Goal: Find specific page/section: Find specific page/section

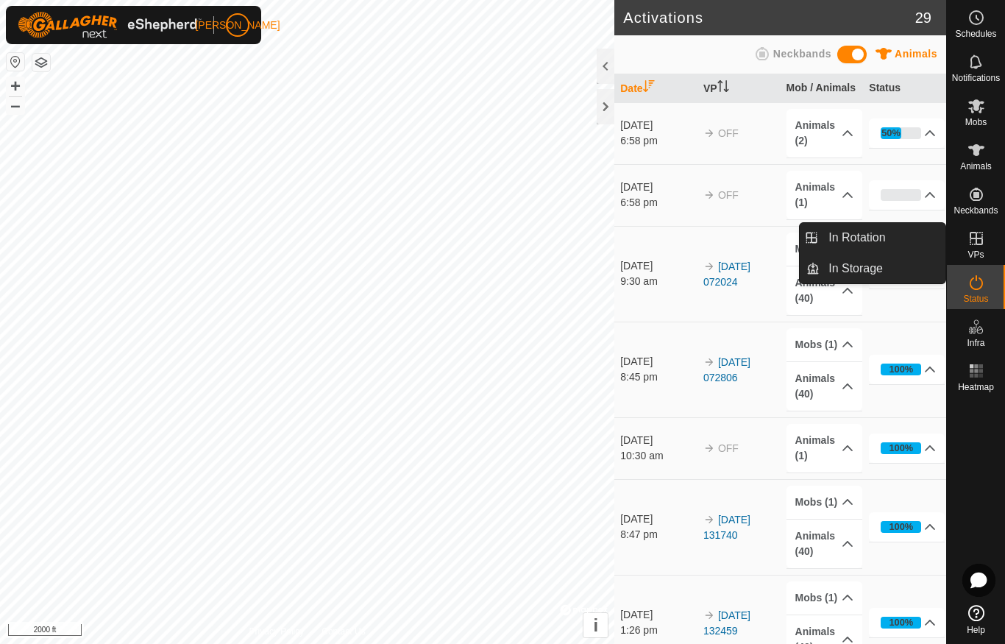
click at [876, 235] on span "In Rotation" at bounding box center [857, 238] width 57 height 18
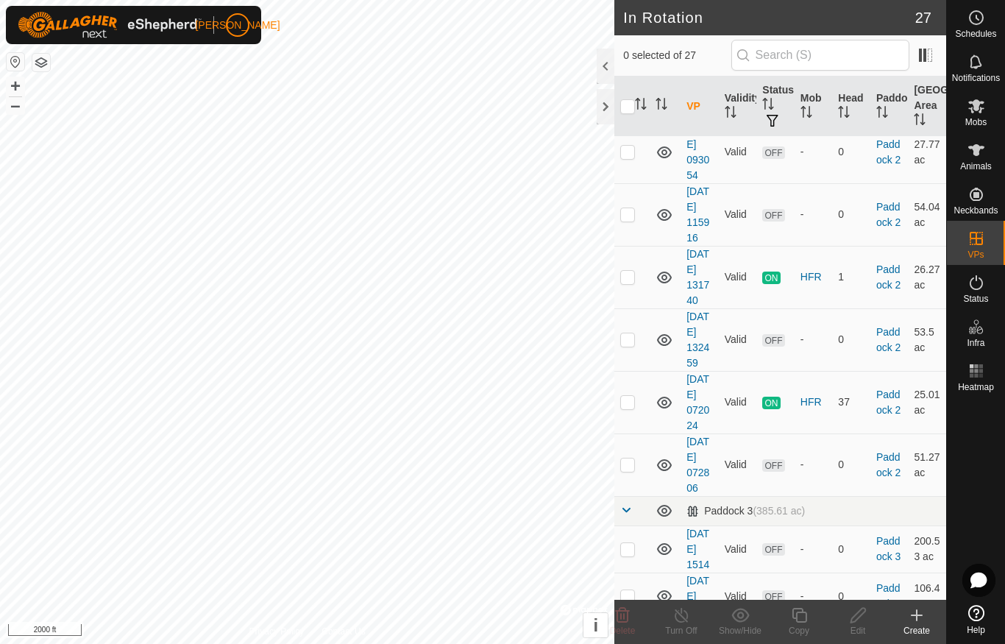
scroll to position [899, 0]
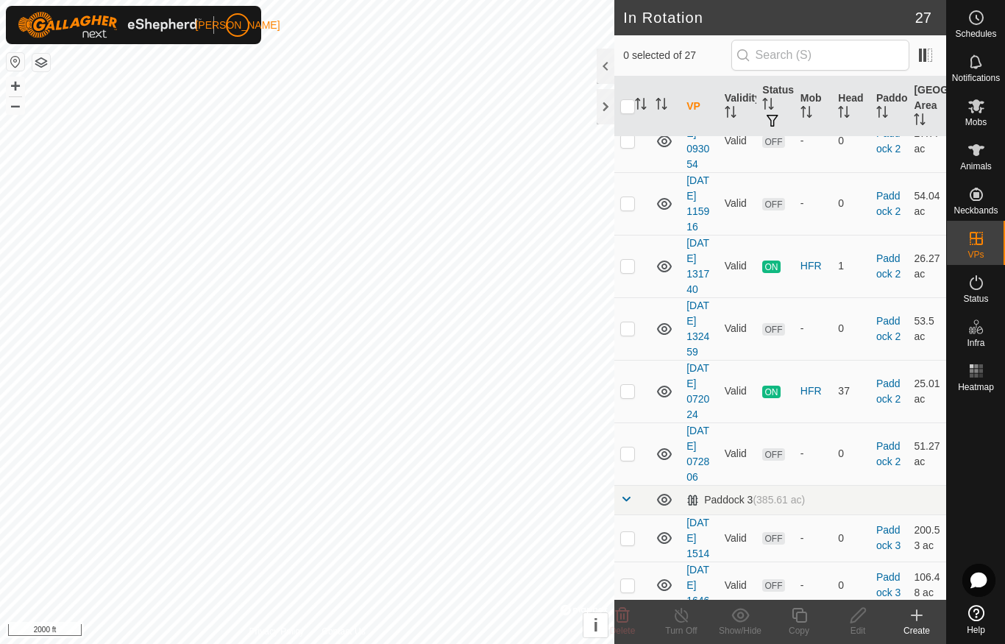
click at [625, 272] on p-checkbox at bounding box center [628, 266] width 15 height 12
click at [650, 297] on td at bounding box center [632, 266] width 35 height 63
click at [632, 272] on p-checkbox at bounding box center [628, 266] width 15 height 12
click at [626, 272] on p-checkbox at bounding box center [628, 266] width 15 height 12
checkbox input "false"
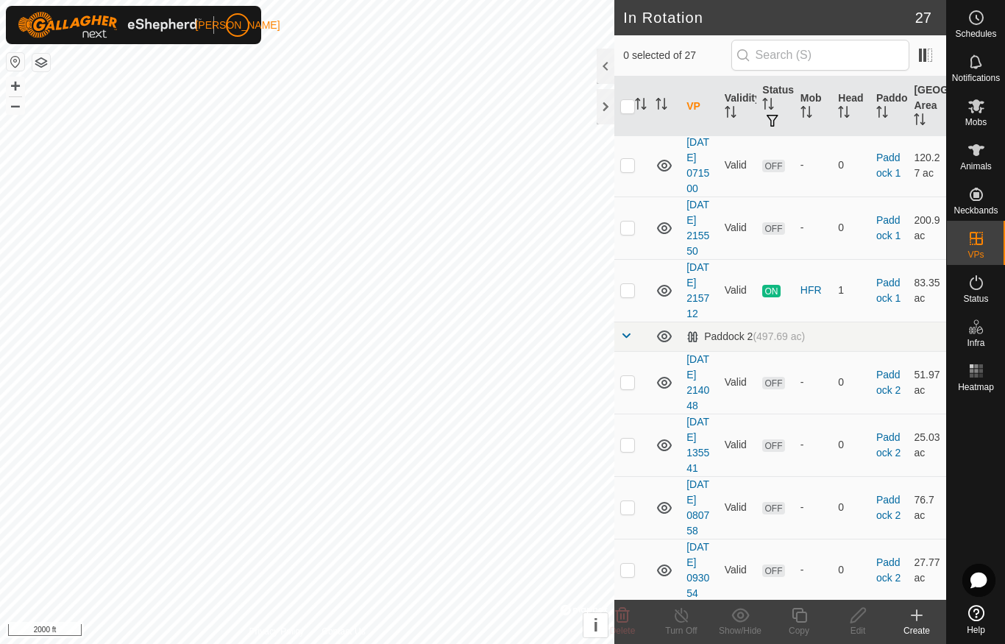
scroll to position [467, 0]
click at [625, 299] on p-checkbox at bounding box center [628, 293] width 15 height 12
checkbox input "true"
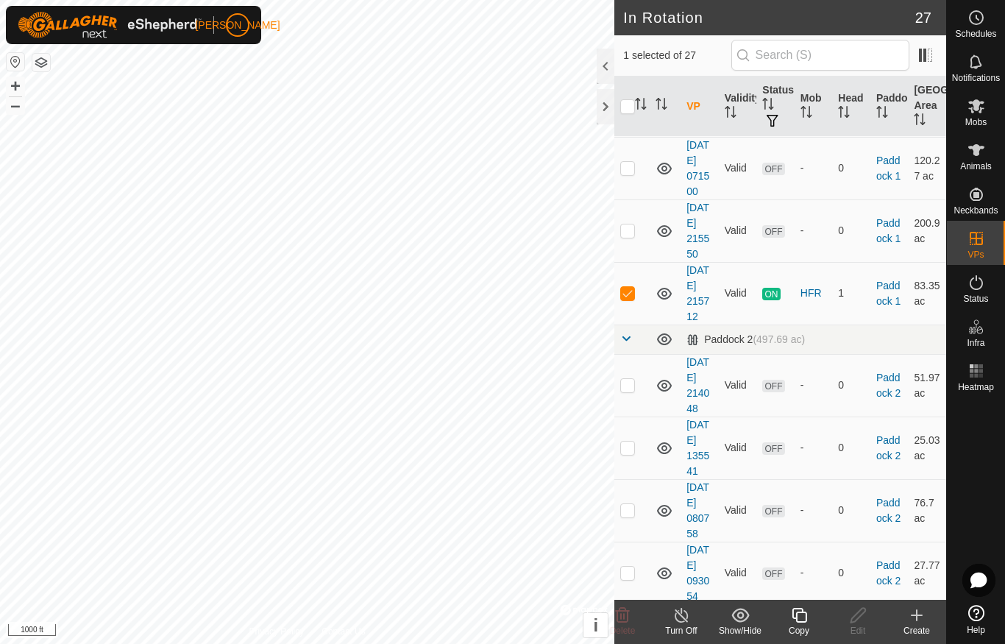
click at [603, 107] on div at bounding box center [606, 106] width 18 height 35
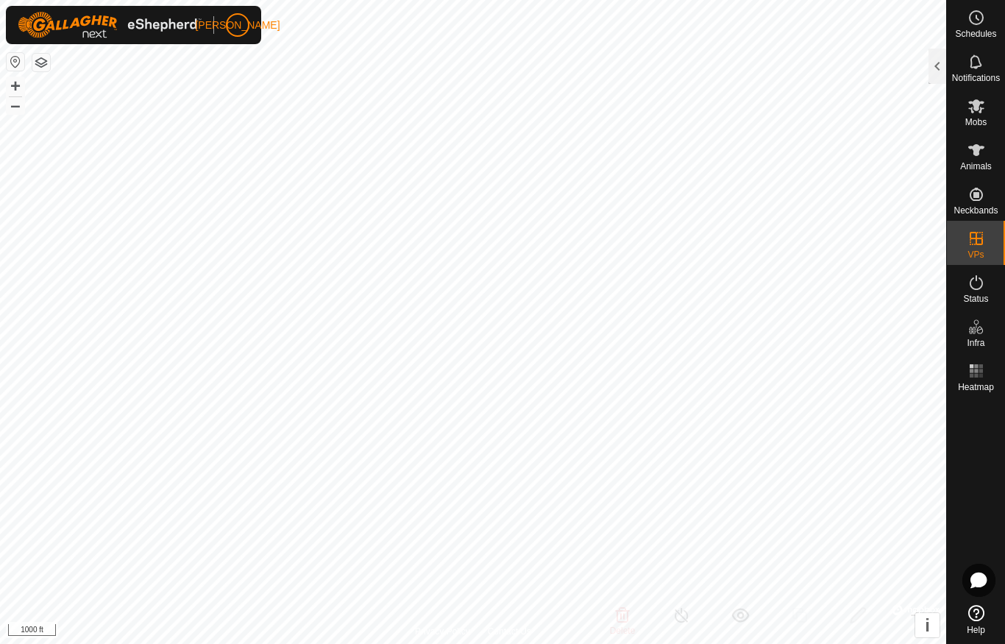
click at [48, 56] on button "button" at bounding box center [41, 63] width 18 height 18
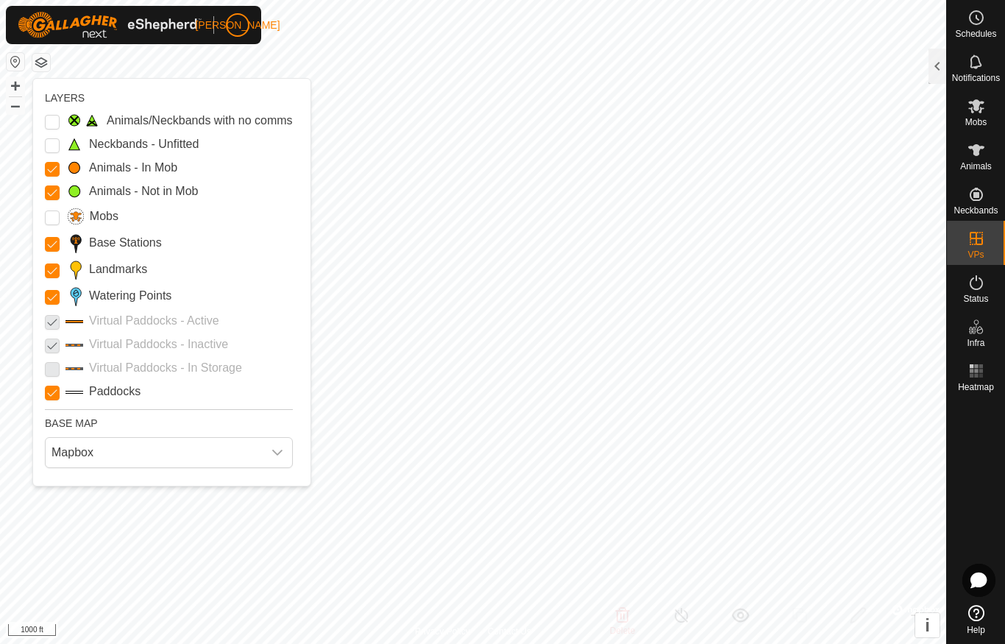
click at [282, 459] on div "dropdown trigger" at bounding box center [277, 452] width 29 height 29
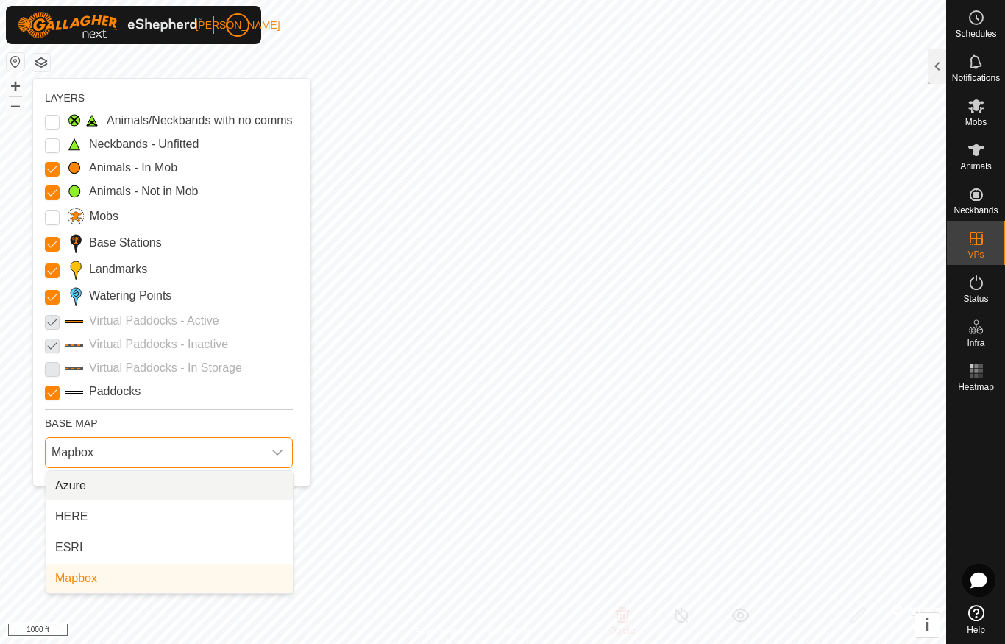
click at [112, 519] on li "HERE" at bounding box center [169, 516] width 247 height 29
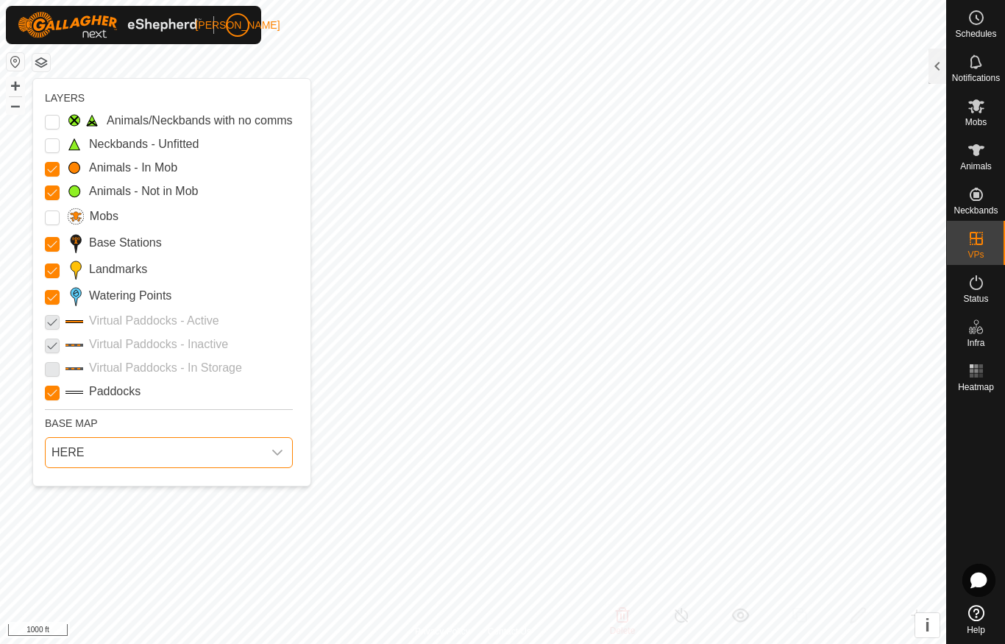
click at [183, 451] on span "HERE" at bounding box center [154, 452] width 217 height 29
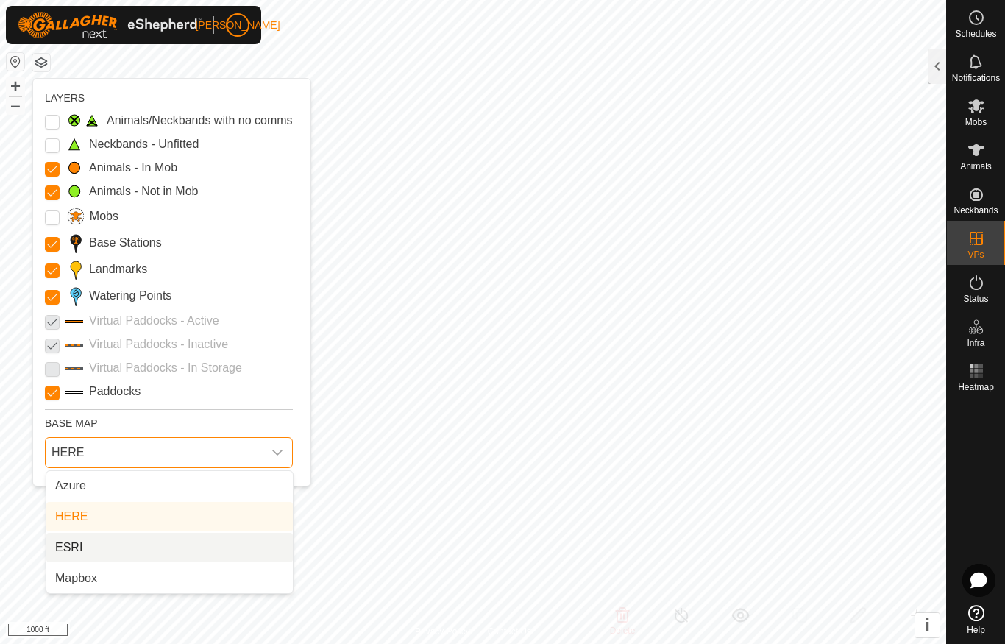
click at [139, 555] on li "ESRI" at bounding box center [169, 547] width 247 height 29
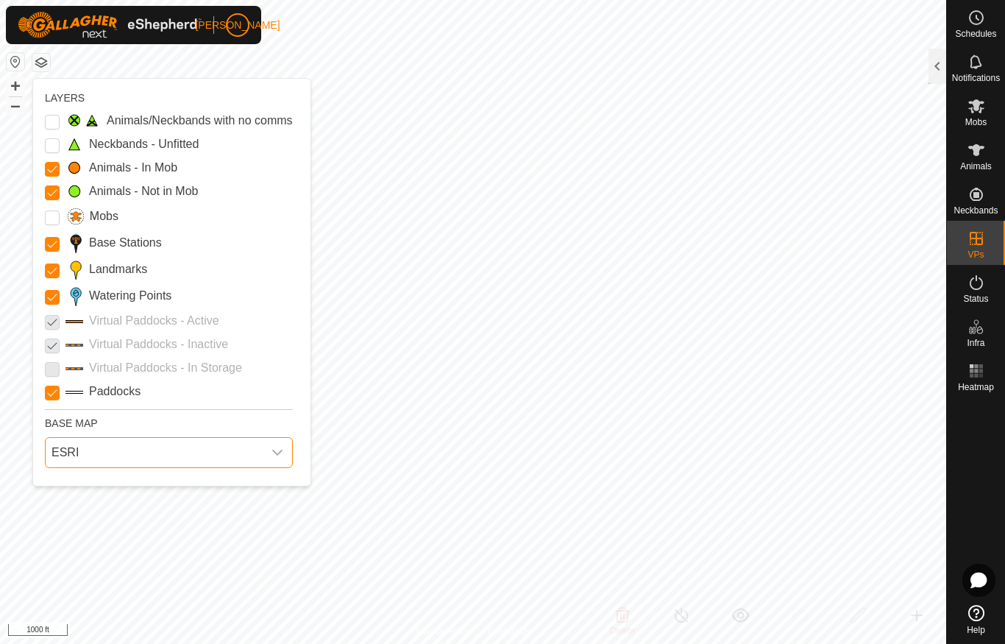
click at [219, 445] on span "ESRI" at bounding box center [154, 452] width 217 height 29
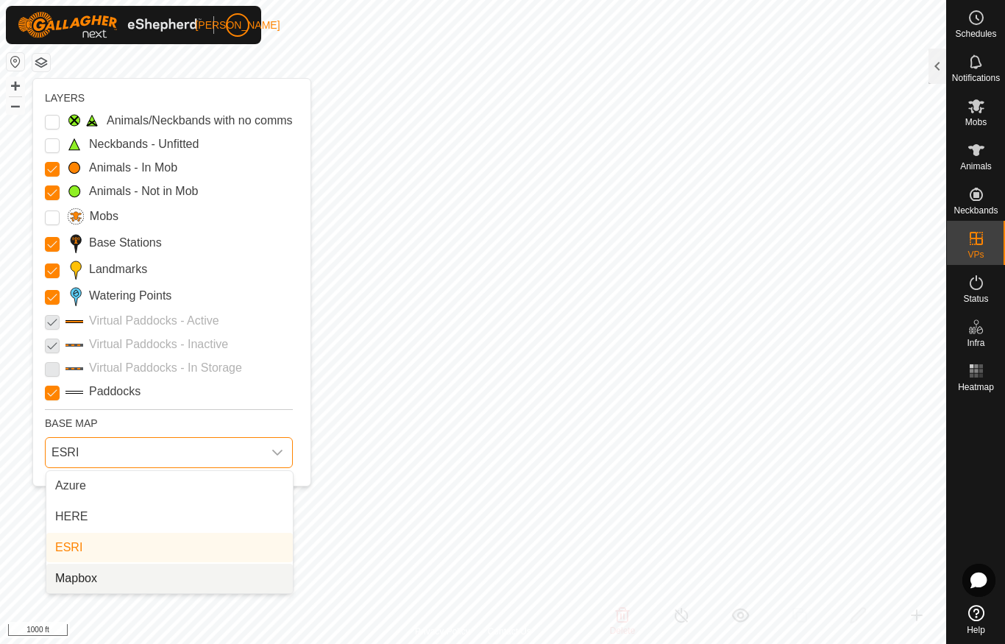
click at [160, 582] on li "Mapbox" at bounding box center [169, 578] width 247 height 29
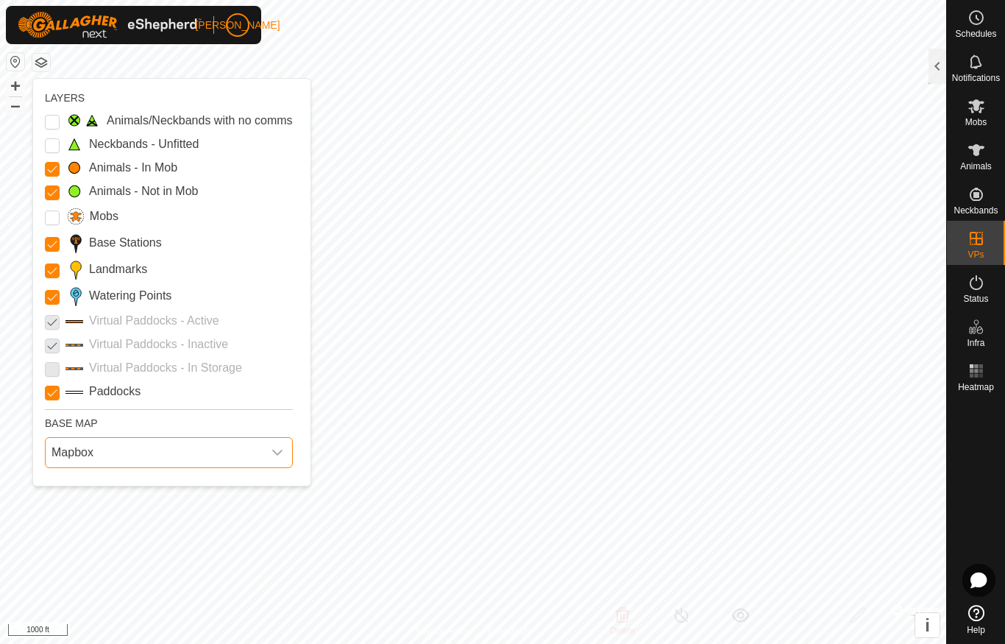
click at [195, 464] on span "Mapbox" at bounding box center [154, 452] width 217 height 29
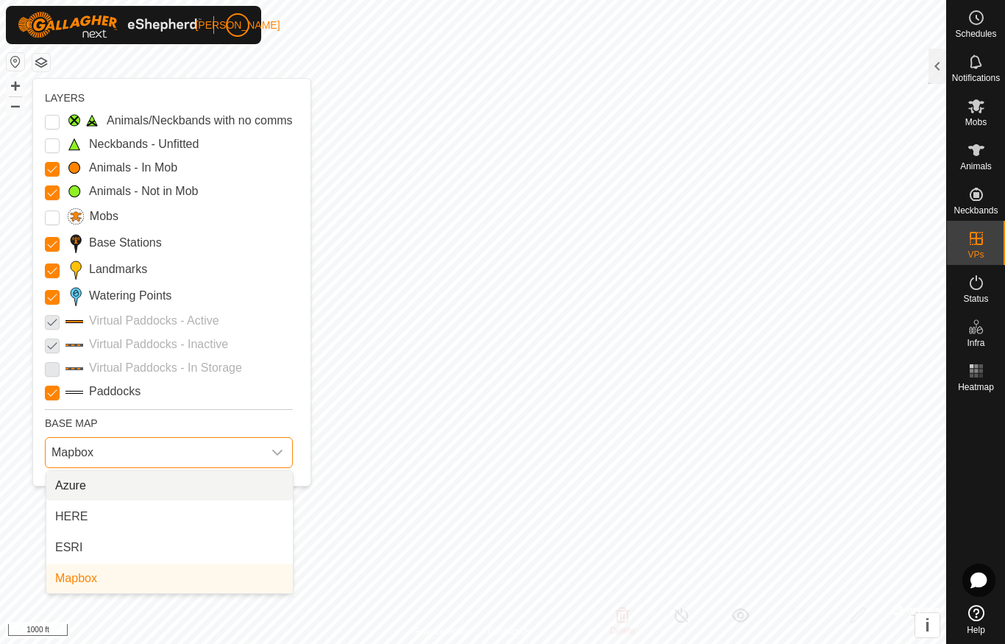
click at [165, 488] on li "Azure" at bounding box center [169, 485] width 247 height 29
